Goal: Transaction & Acquisition: Purchase product/service

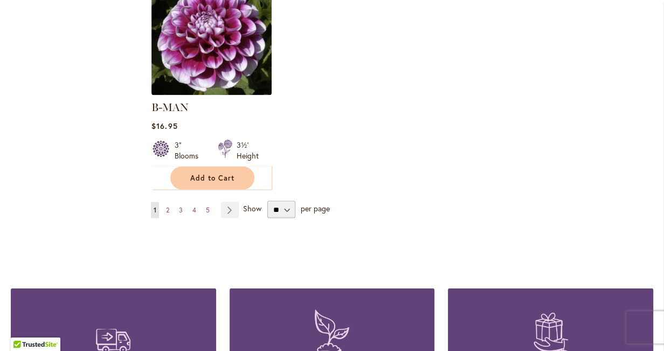
scroll to position [1448, 0]
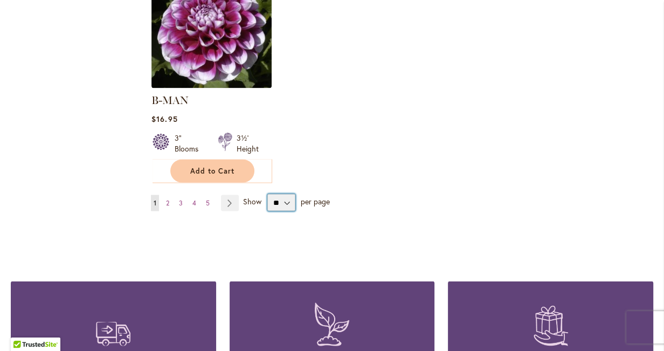
click at [288, 193] on select "** ** ** **" at bounding box center [281, 201] width 28 height 17
select select "**"
click at [267, 193] on select "** ** ** **" at bounding box center [281, 201] width 28 height 17
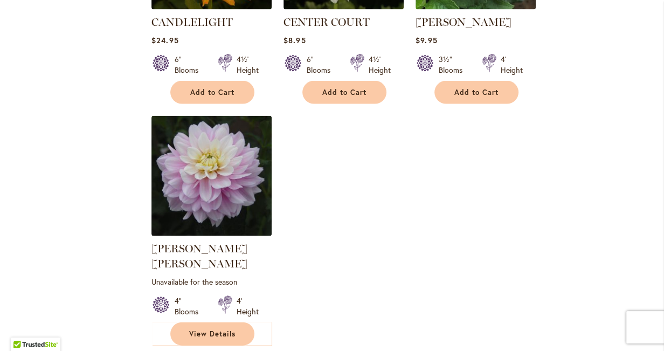
scroll to position [5040, 0]
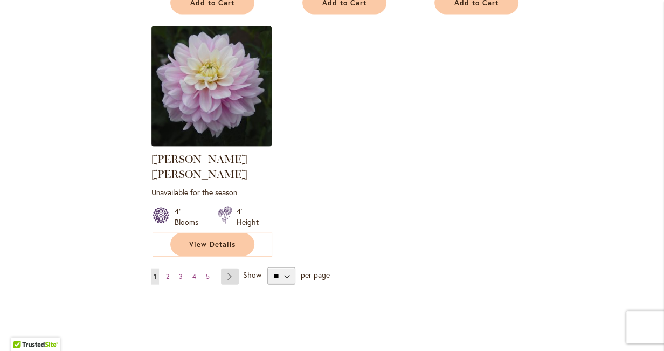
click at [225, 268] on link "Page Next" at bounding box center [230, 276] width 18 height 16
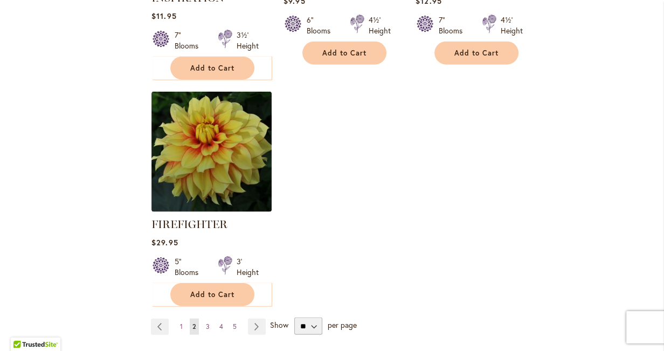
scroll to position [5085, 0]
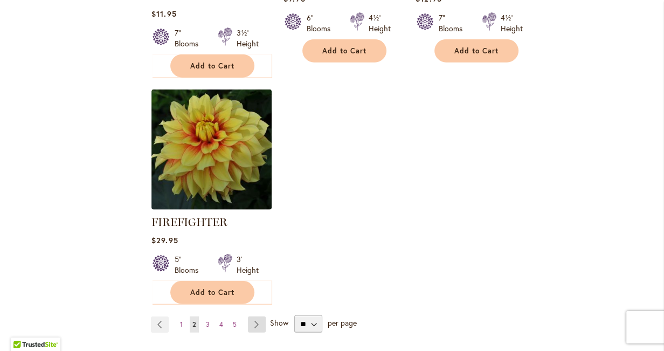
click at [259, 316] on link "Page Next" at bounding box center [257, 324] width 18 height 16
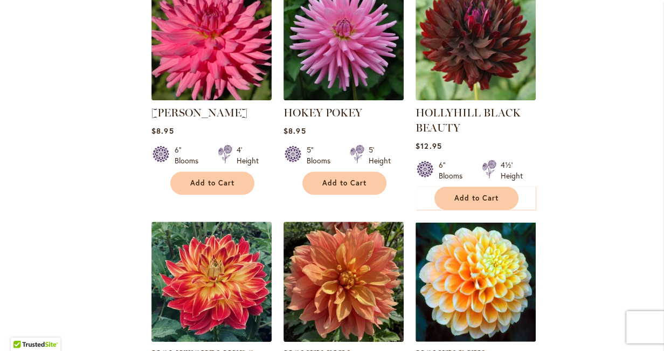
scroll to position [3836, 0]
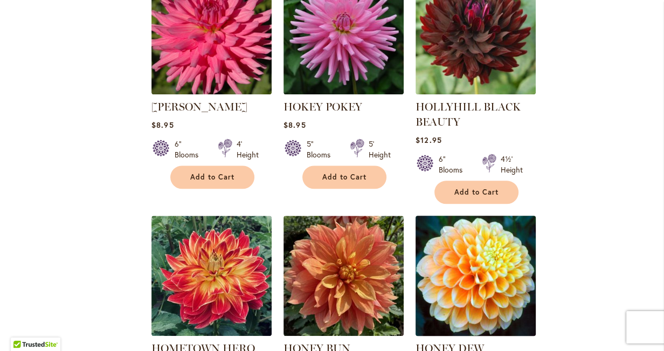
click at [477, 213] on img at bounding box center [476, 276] width 126 height 126
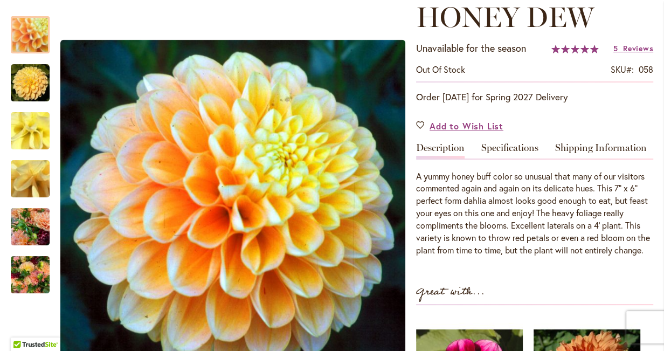
scroll to position [178, 0]
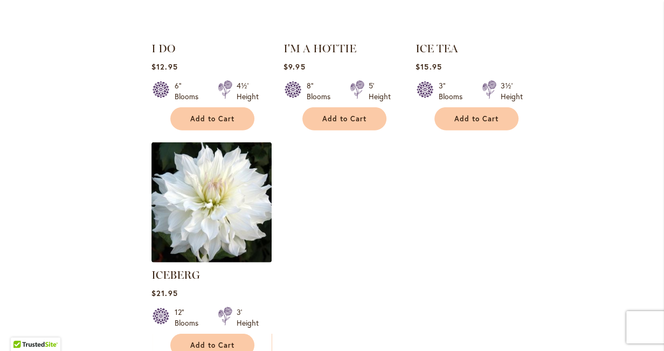
scroll to position [5085, 0]
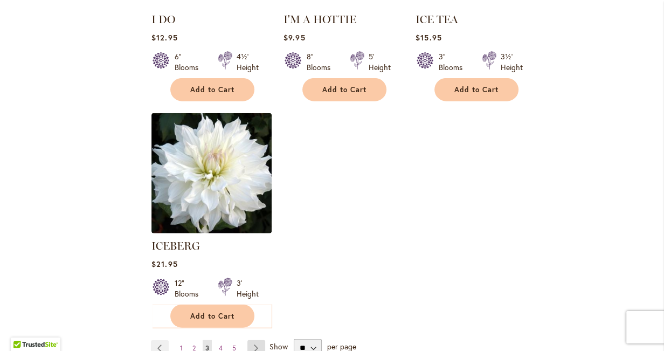
click at [258, 340] on link "Page Next" at bounding box center [256, 348] width 18 height 16
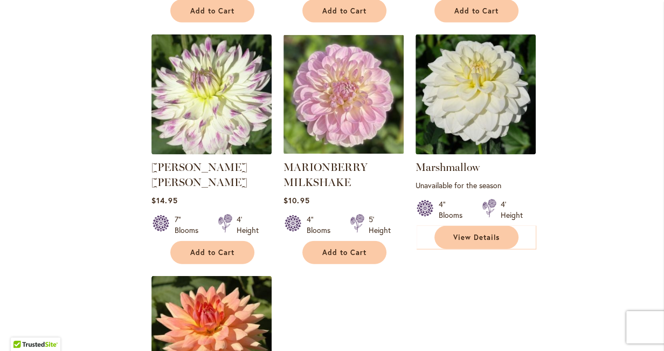
scroll to position [4996, 0]
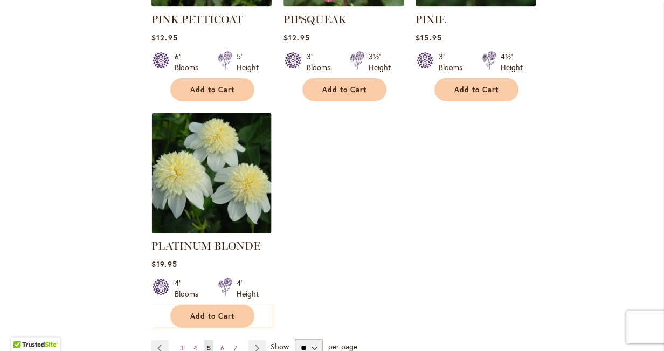
scroll to position [5045, 0]
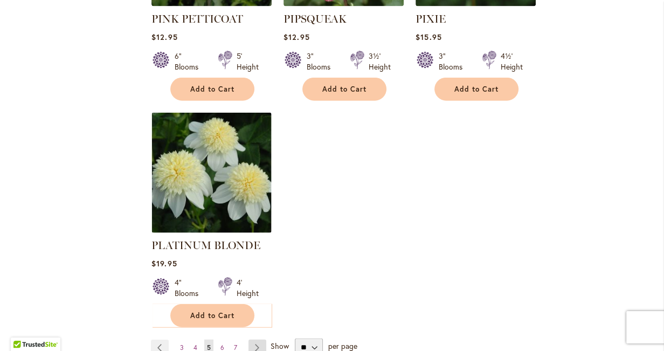
click at [251, 339] on link "Page Next" at bounding box center [257, 347] width 18 height 16
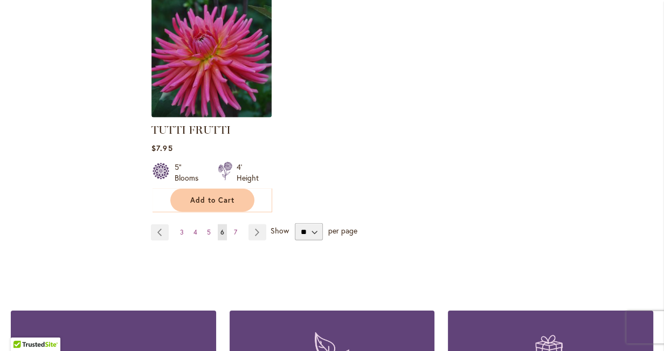
scroll to position [5174, 0]
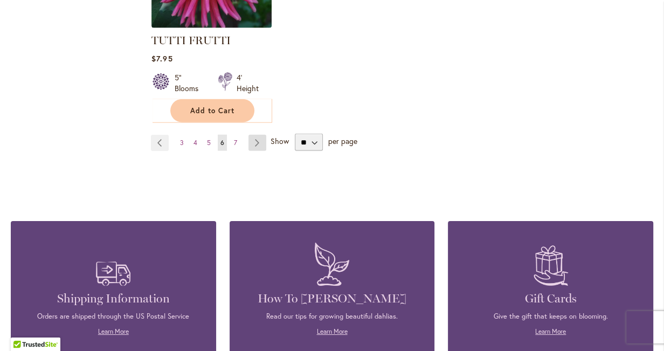
click at [253, 135] on link "Page Next" at bounding box center [257, 143] width 18 height 16
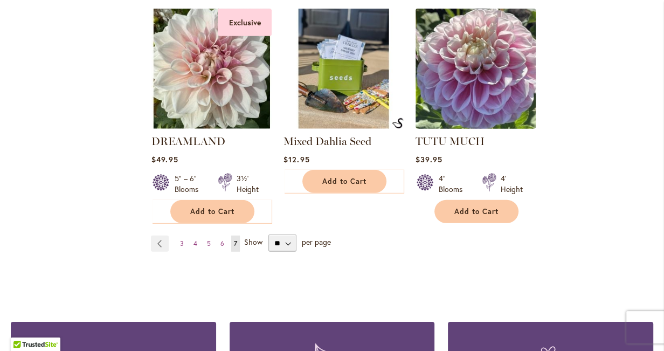
scroll to position [2275, 0]
